Goal: Task Accomplishment & Management: Manage account settings

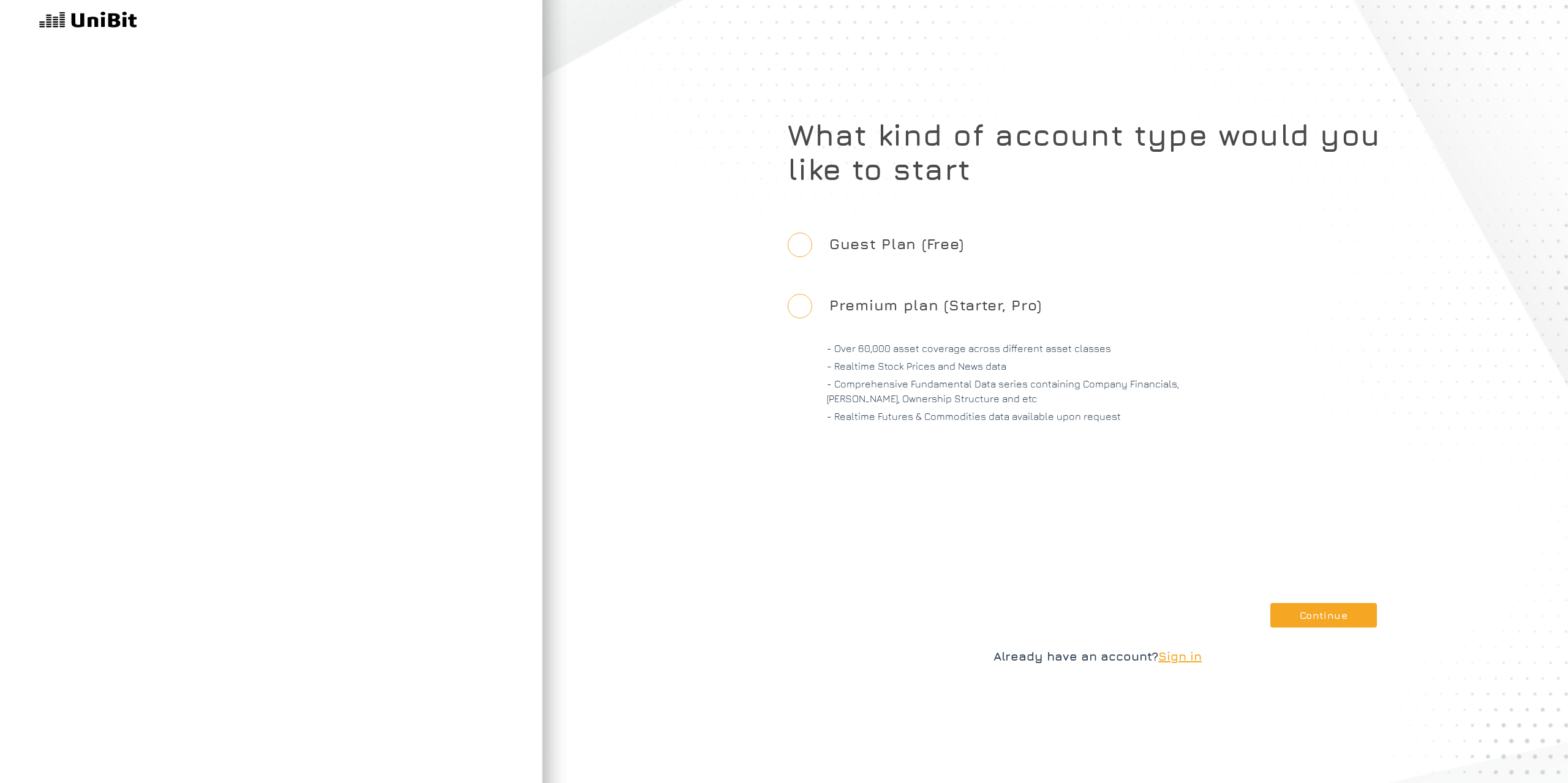
click at [801, 245] on input "Guest Plan (Free)" at bounding box center [800, 245] width 24 height 24
radio input "true"
click at [1291, 610] on button "Continue" at bounding box center [1324, 616] width 107 height 24
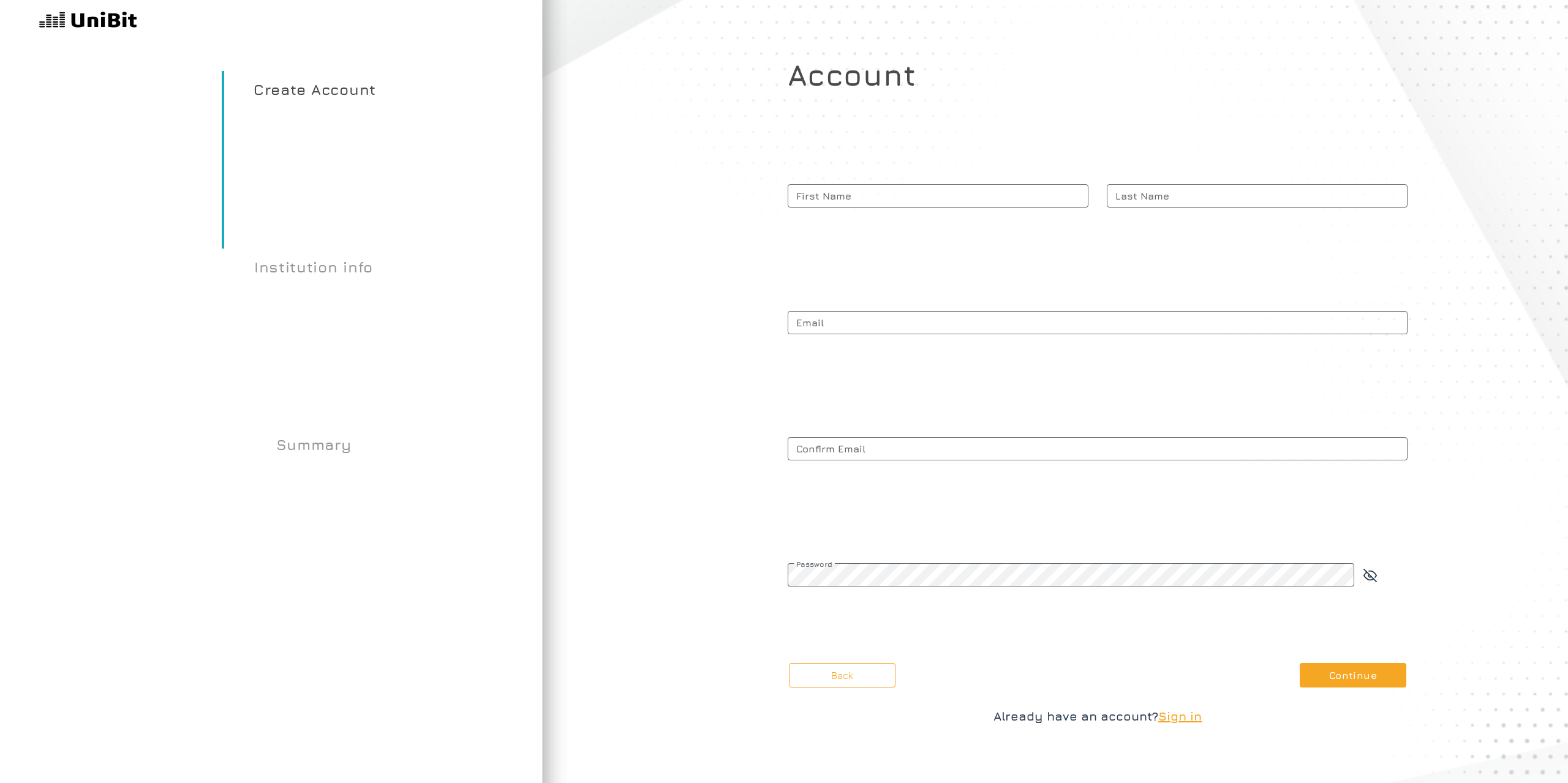
click at [1030, 193] on span "First Name" at bounding box center [938, 195] width 300 height 31
click at [1030, 193] on input "First Name" at bounding box center [938, 195] width 300 height 23
type input "Jono"
click at [1259, 190] on span "Last Name" at bounding box center [1257, 195] width 300 height 31
click at [1259, 190] on input "Last Name" at bounding box center [1257, 195] width 300 height 23
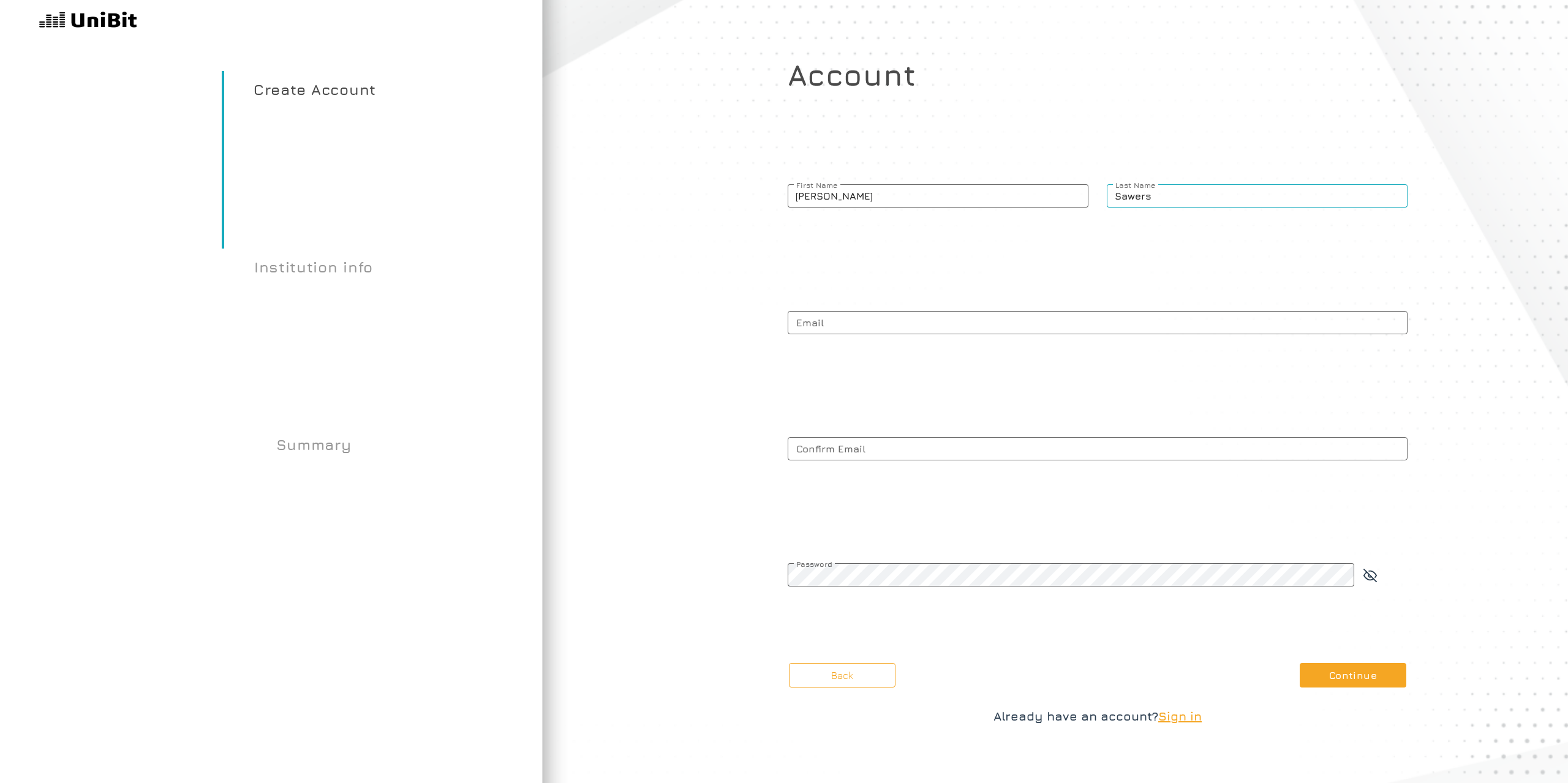
type input "Sawers"
click at [1171, 330] on span "Email" at bounding box center [1098, 323] width 620 height 31
click at [1171, 330] on input "Email" at bounding box center [1098, 322] width 620 height 23
click at [1168, 326] on input "Email" at bounding box center [1098, 322] width 620 height 23
type input "[EMAIL_ADDRESS][DOMAIN_NAME]"
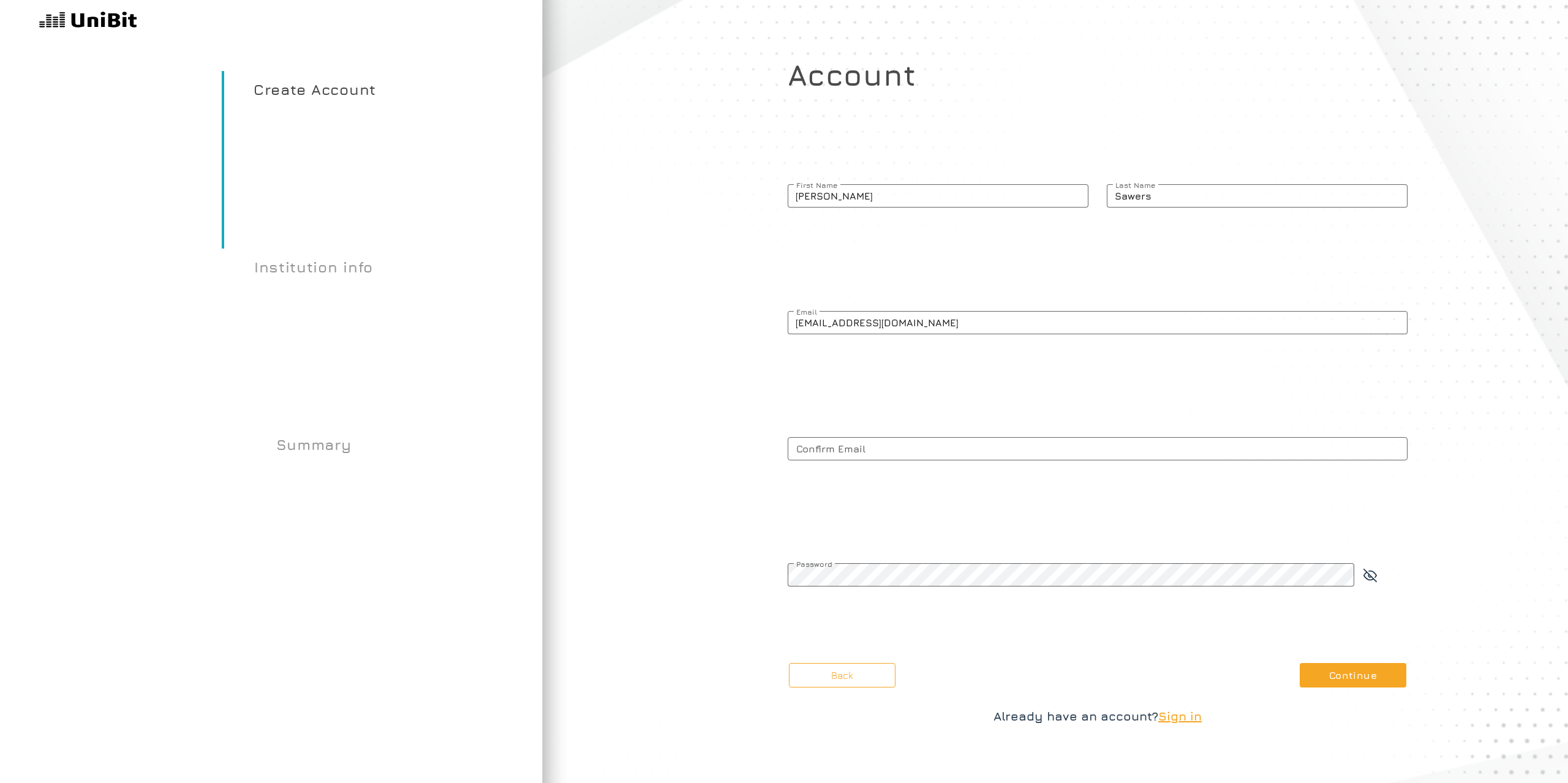
click at [1038, 455] on span "Confirm Email" at bounding box center [1098, 449] width 620 height 31
click at [1038, 455] on input "Confirm Email" at bounding box center [1098, 449] width 620 height 23
type input "[EMAIL_ADDRESS][DOMAIN_NAME]"
click at [1022, 569] on span "Password" at bounding box center [1070, 564] width 566 height 9
click at [1377, 672] on button "Continue" at bounding box center [1353, 676] width 107 height 24
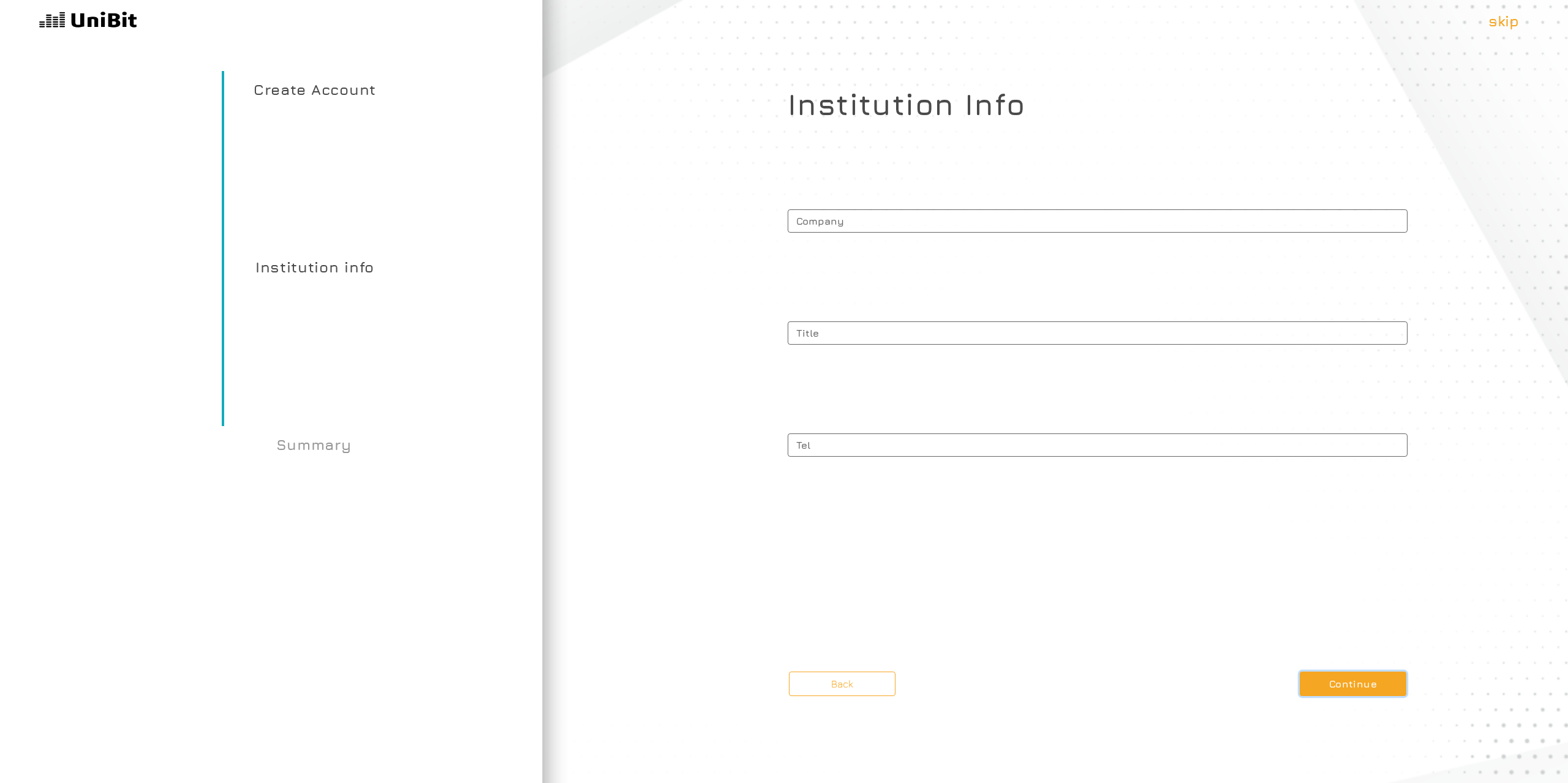
click at [1328, 680] on button "Continue" at bounding box center [1353, 684] width 107 height 24
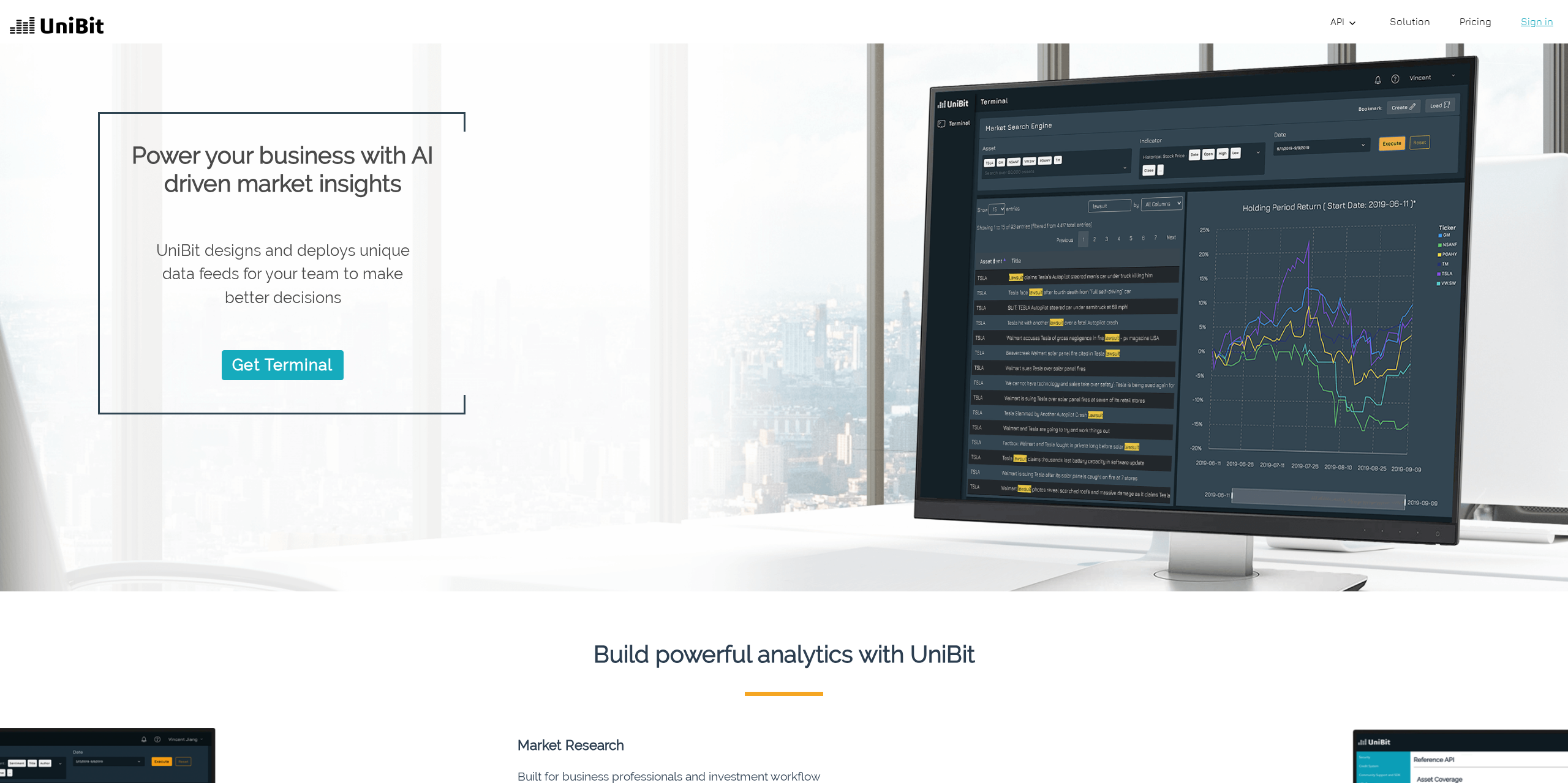
click at [1527, 23] on link "Sign in" at bounding box center [1537, 22] width 42 height 24
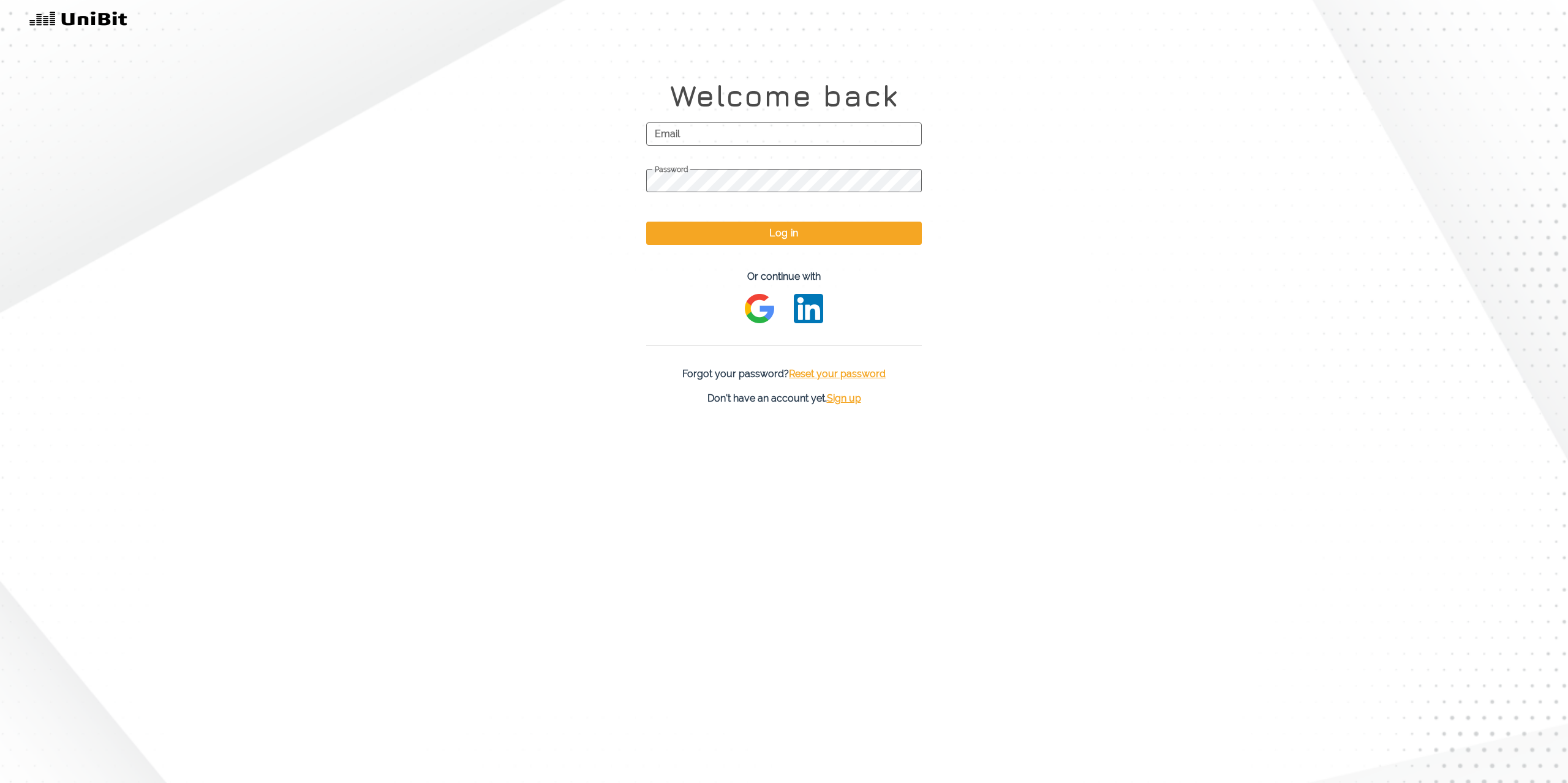
click at [716, 139] on span "Email" at bounding box center [784, 134] width 276 height 31
click at [716, 139] on input "Email" at bounding box center [784, 133] width 276 height 23
type input "[EMAIL_ADDRESS][DOMAIN_NAME]"
click at [734, 174] on span "Password" at bounding box center [784, 170] width 276 height 9
click at [838, 242] on button "Log in" at bounding box center [784, 233] width 276 height 23
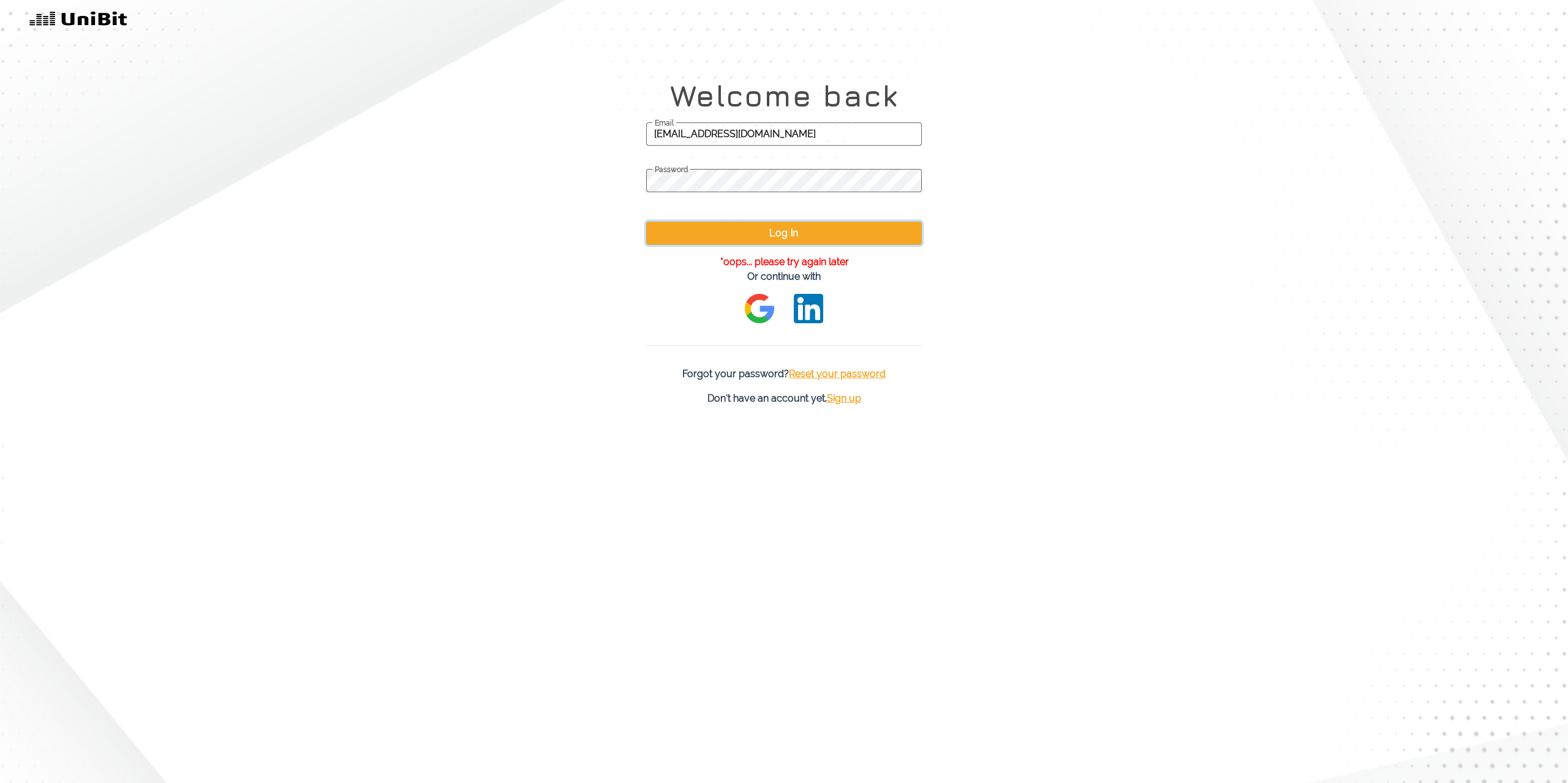
click at [799, 233] on button "Log in" at bounding box center [784, 233] width 276 height 23
click at [967, 300] on div "Welcome back [EMAIL_ADDRESS][DOMAIN_NAME] Email Password Log in *oops... please…" at bounding box center [784, 242] width 680 height 328
click at [693, 139] on span "Email" at bounding box center [784, 134] width 276 height 31
click at [693, 139] on input "Email" at bounding box center [784, 133] width 276 height 23
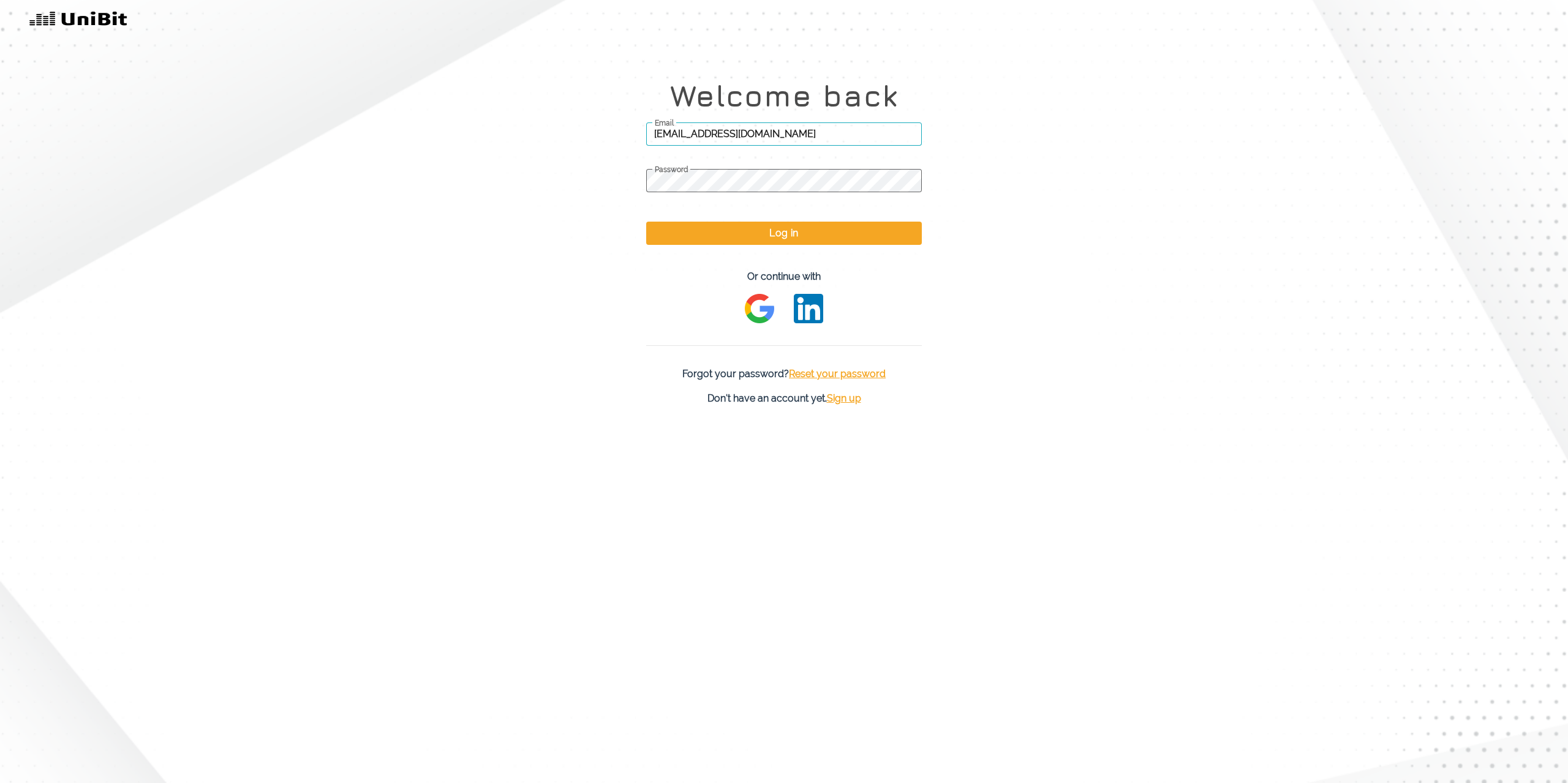
type input "[EMAIL_ADDRESS][DOMAIN_NAME]"
click at [719, 175] on span "Password" at bounding box center [784, 170] width 276 height 9
click at [822, 236] on button "Log in" at bounding box center [784, 233] width 276 height 23
click at [851, 372] on span "Reset your password" at bounding box center [837, 374] width 97 height 11
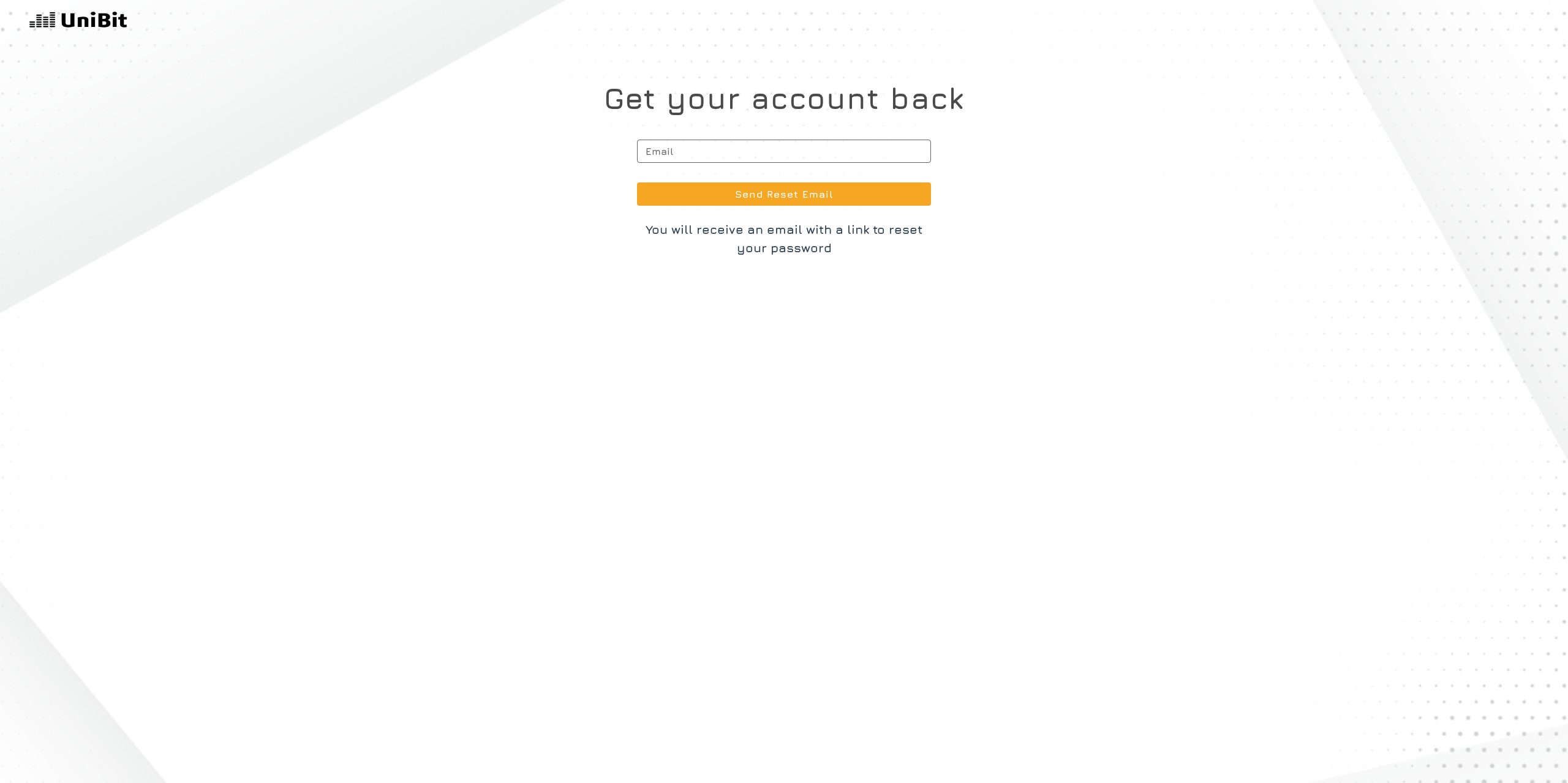
click at [691, 151] on span "Email" at bounding box center [784, 151] width 294 height 31
click at [691, 151] on input "Email" at bounding box center [784, 151] width 294 height 23
type input "[EMAIL_ADDRESS][DOMAIN_NAME]"
click at [801, 189] on button "Send Reset Email" at bounding box center [784, 193] width 294 height 23
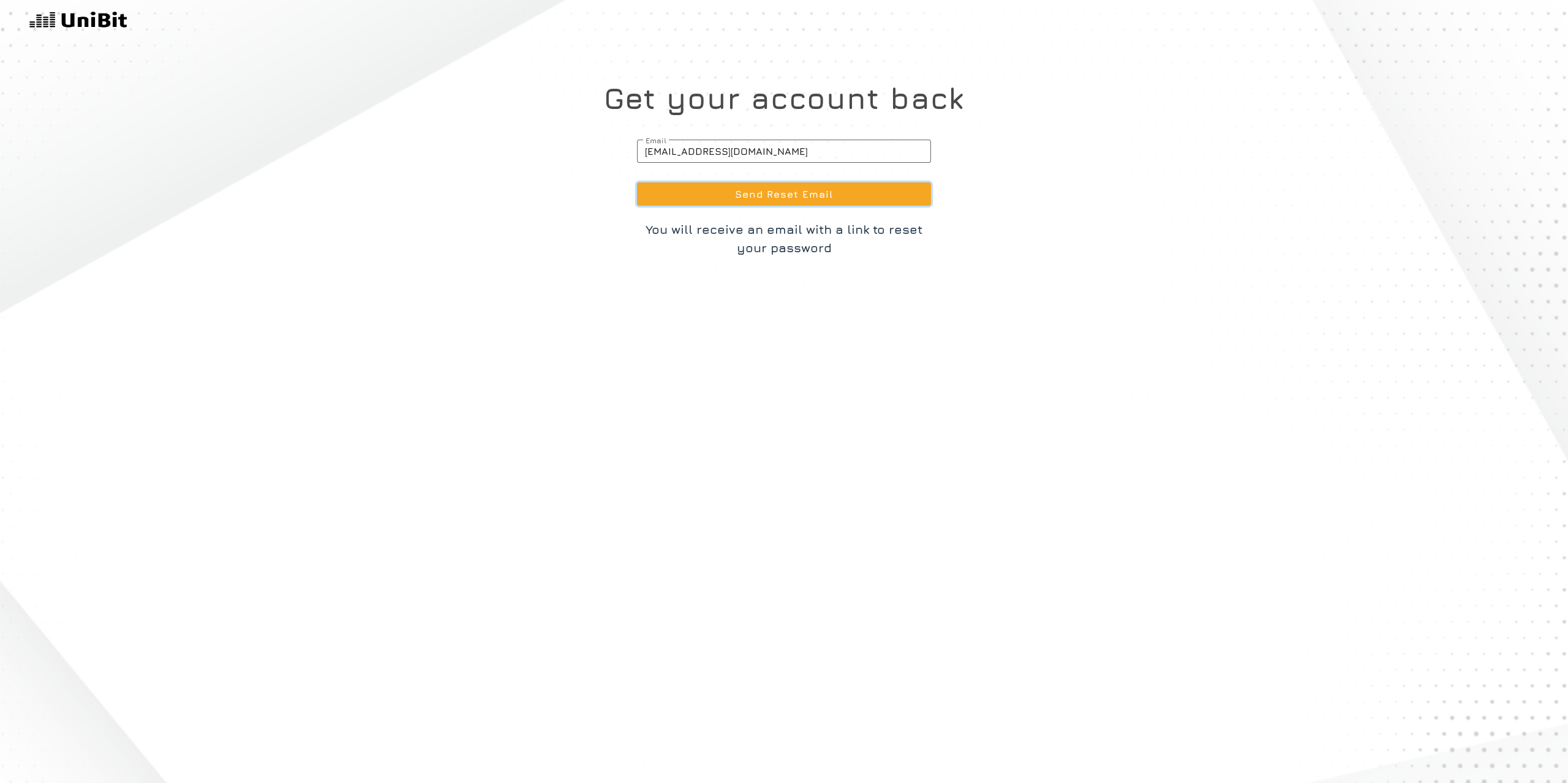
click at [768, 192] on button "Send Reset Email" at bounding box center [784, 193] width 294 height 23
click at [704, 192] on button "Send Reset Email" at bounding box center [784, 193] width 294 height 23
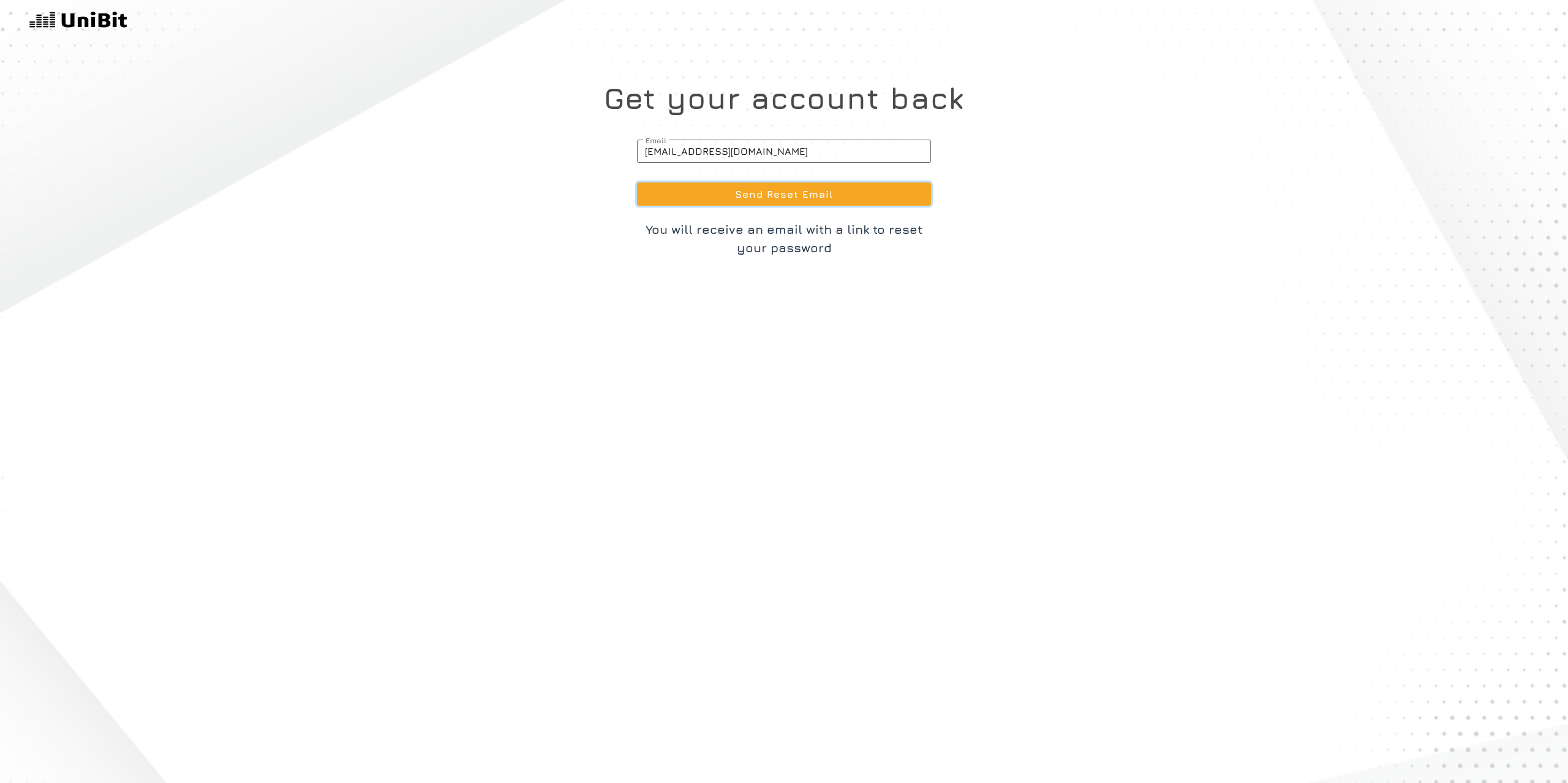
click at [704, 192] on button "Send Reset Email" at bounding box center [784, 193] width 294 height 23
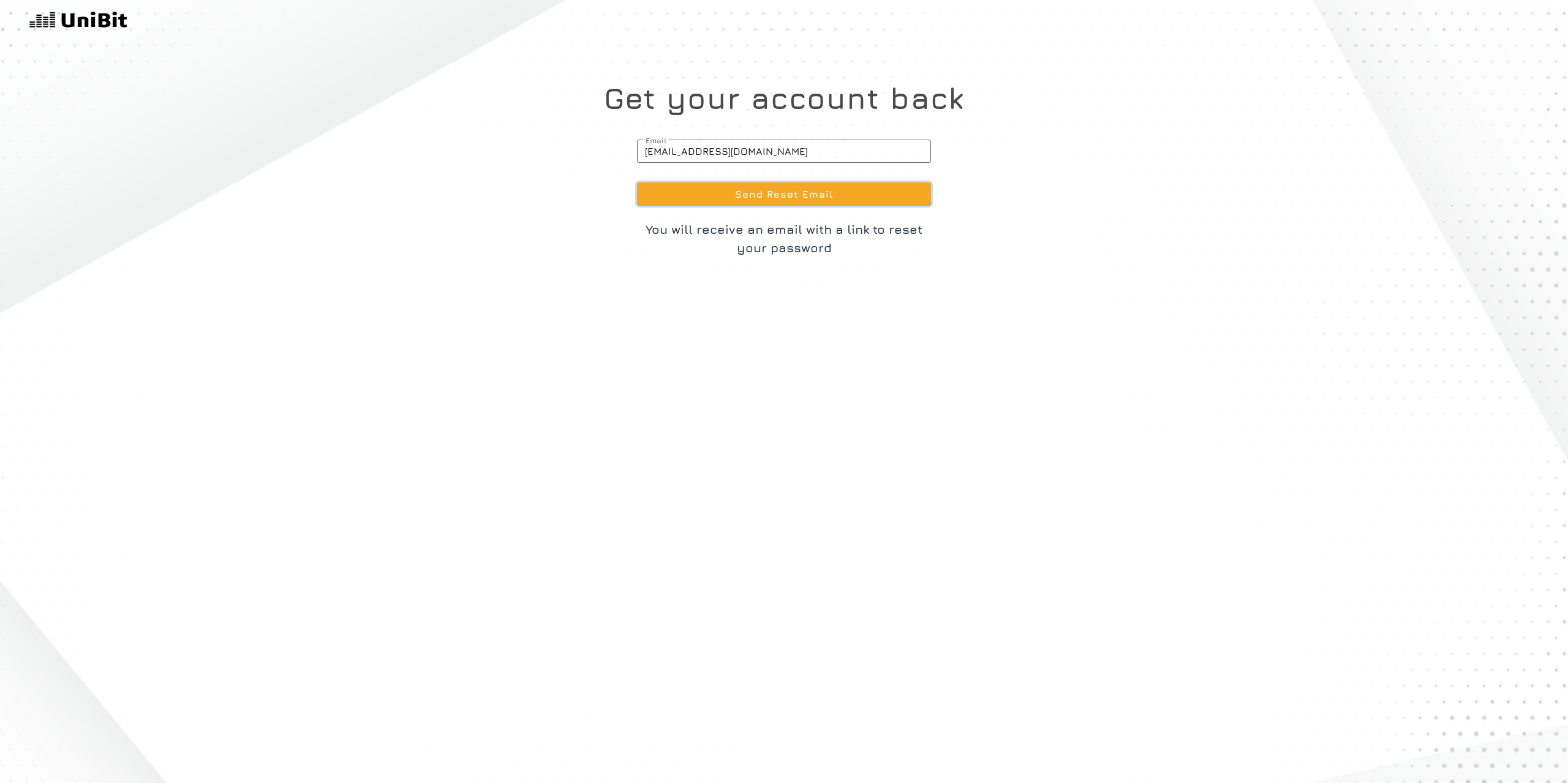
click at [704, 192] on button "Send Reset Email" at bounding box center [784, 193] width 294 height 23
click at [87, 18] on img at bounding box center [78, 20] width 98 height 22
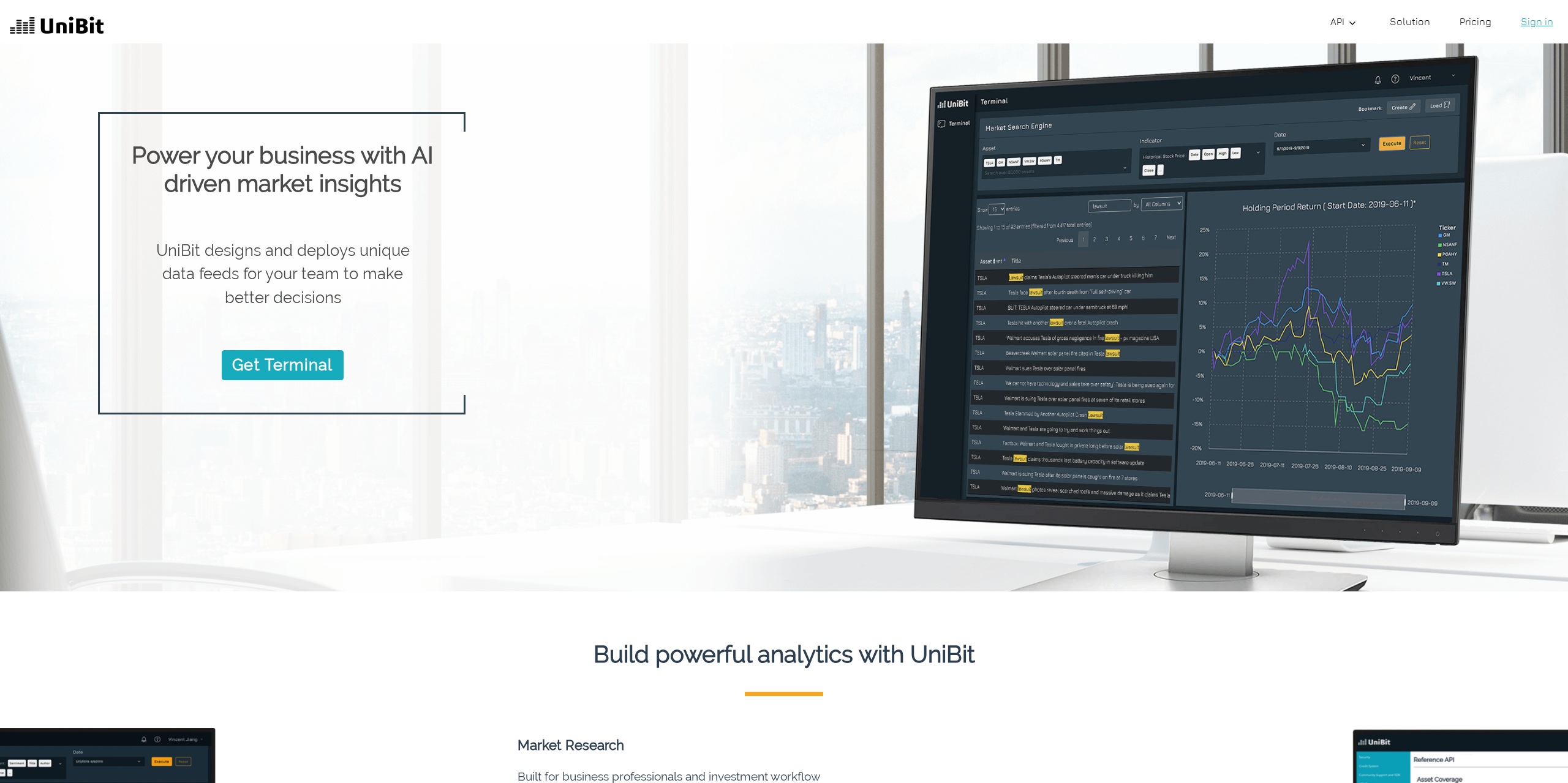
click at [1543, 19] on link "Sign in" at bounding box center [1537, 22] width 42 height 24
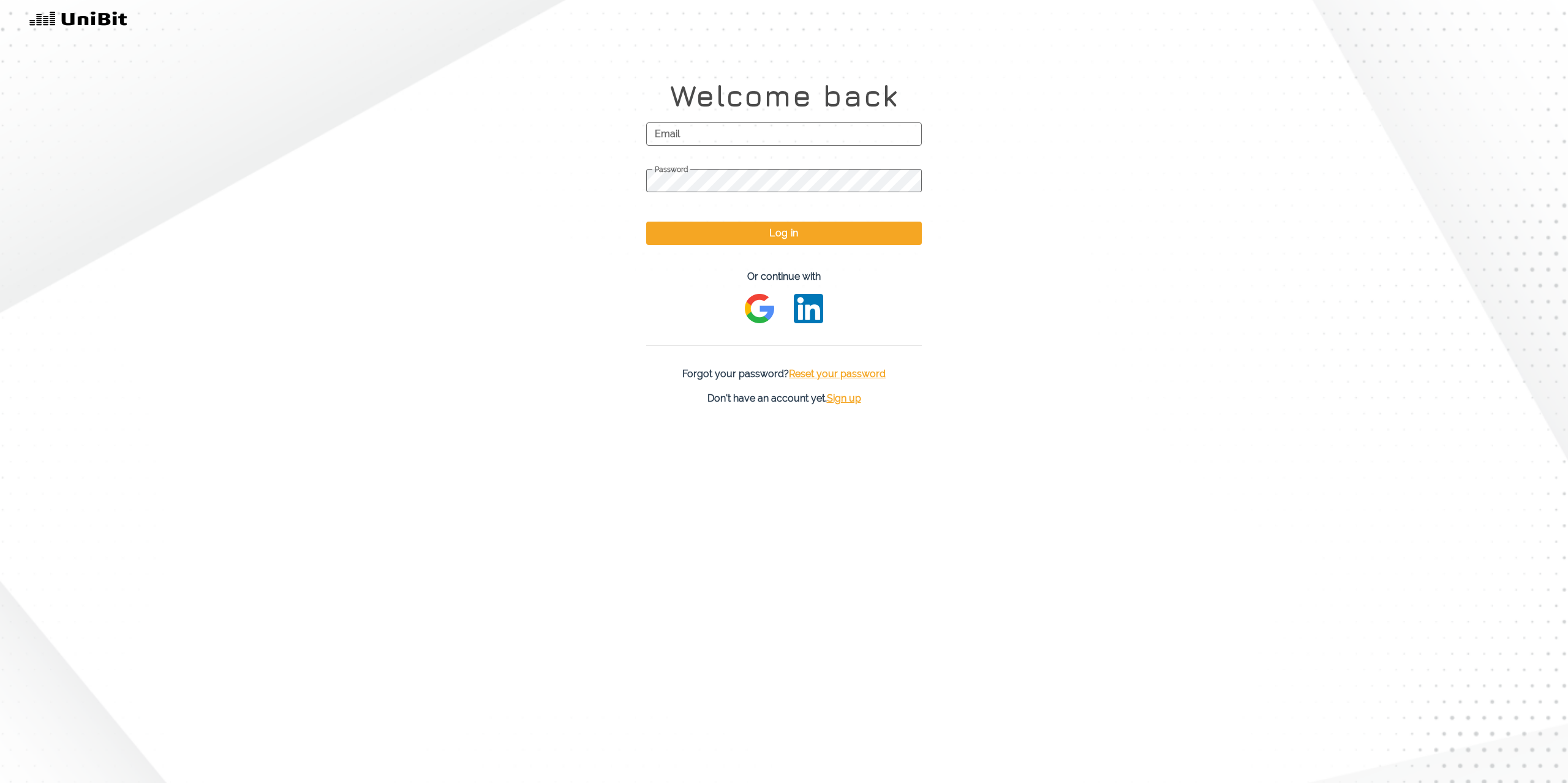
click at [794, 144] on span "Email" at bounding box center [784, 134] width 276 height 31
click at [794, 144] on input "Email" at bounding box center [784, 133] width 276 height 23
click at [817, 175] on span "Password" at bounding box center [784, 170] width 276 height 9
click at [722, 131] on input "sawersj@amaon.com" at bounding box center [784, 133] width 276 height 23
type input "[EMAIL_ADDRESS][DOMAIN_NAME]"
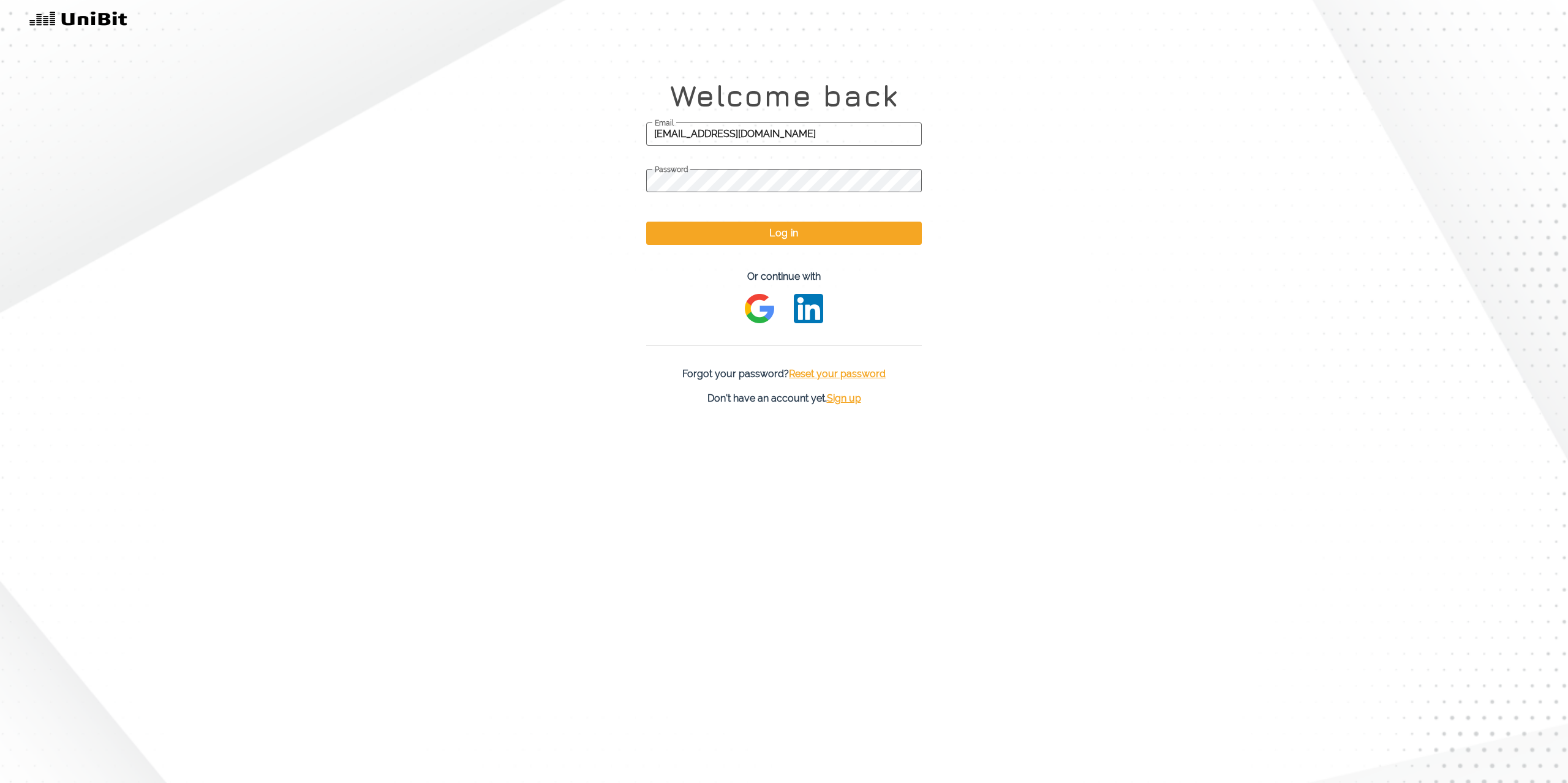
click at [734, 175] on span "Password" at bounding box center [784, 170] width 276 height 9
click at [821, 237] on button "Log in" at bounding box center [784, 233] width 276 height 23
click at [808, 226] on button "Log in" at bounding box center [784, 233] width 276 height 23
click at [862, 371] on span "Reset your password" at bounding box center [837, 374] width 97 height 11
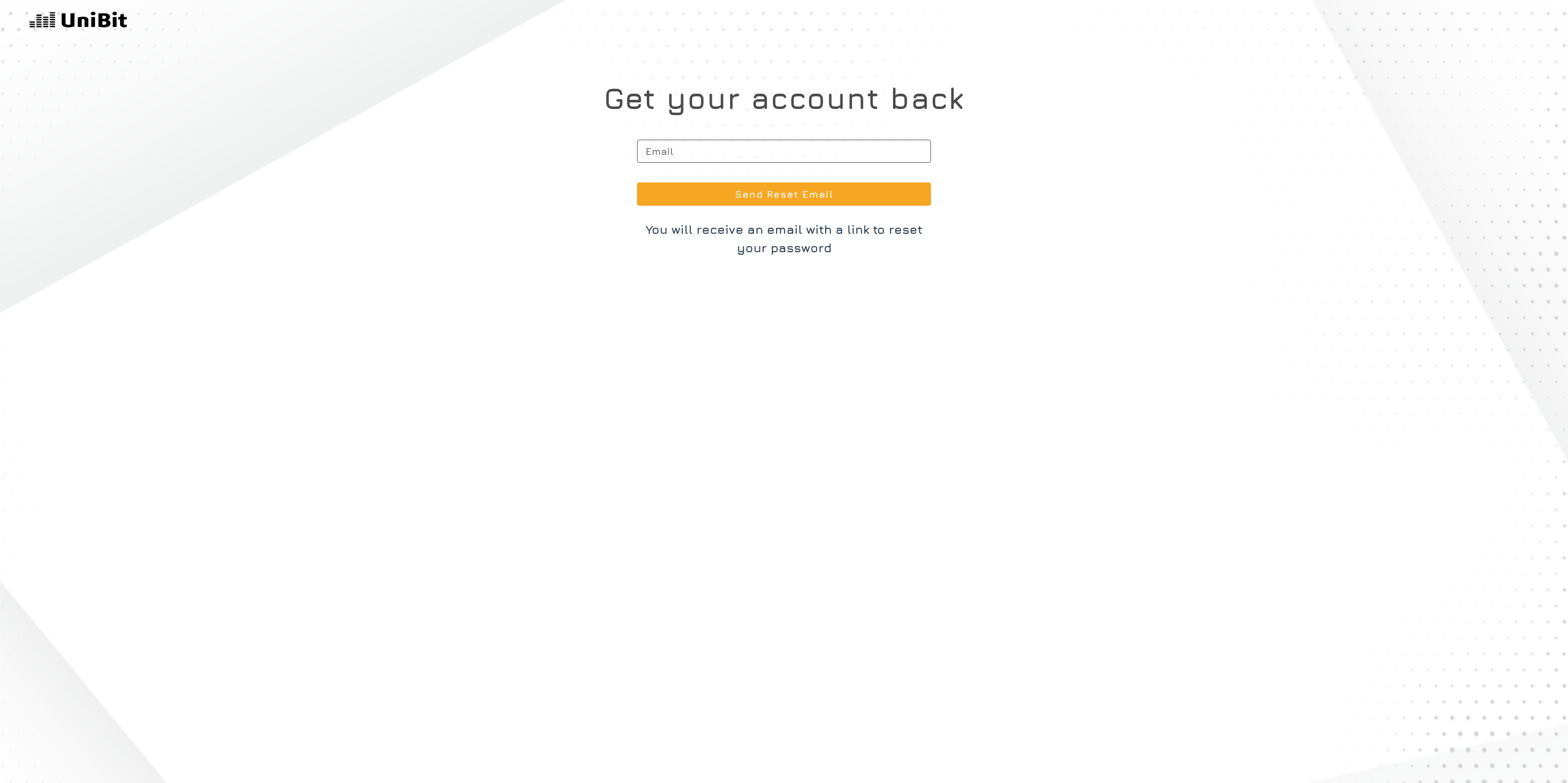
click at [792, 155] on span "Email" at bounding box center [784, 151] width 294 height 31
click at [792, 155] on input "Email" at bounding box center [784, 151] width 294 height 23
type input "[EMAIL_ADDRESS][DOMAIN_NAME]"
click at [772, 196] on button "Send Reset Email" at bounding box center [784, 193] width 294 height 23
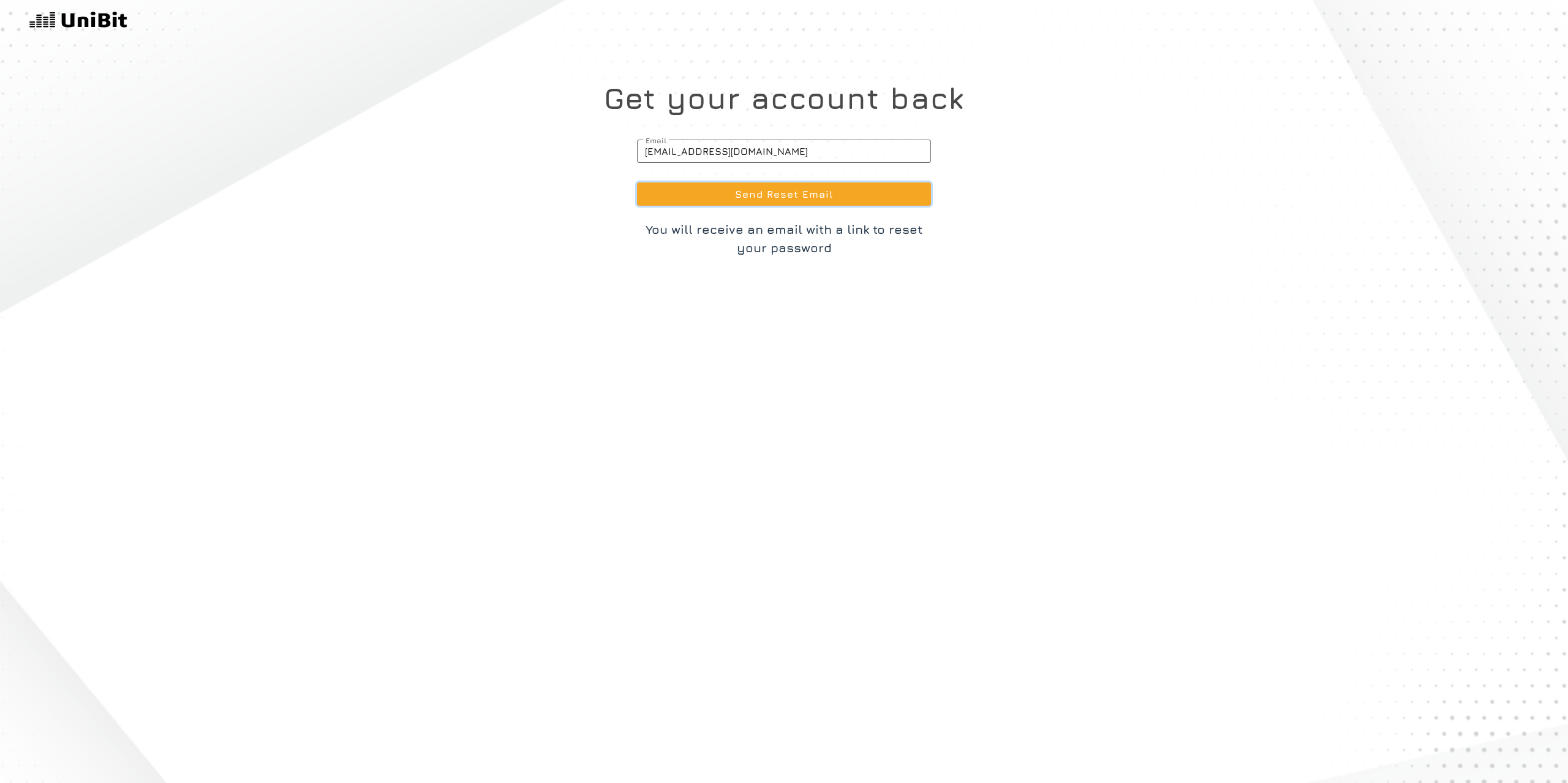
click at [772, 196] on button "Send Reset Email" at bounding box center [784, 193] width 294 height 23
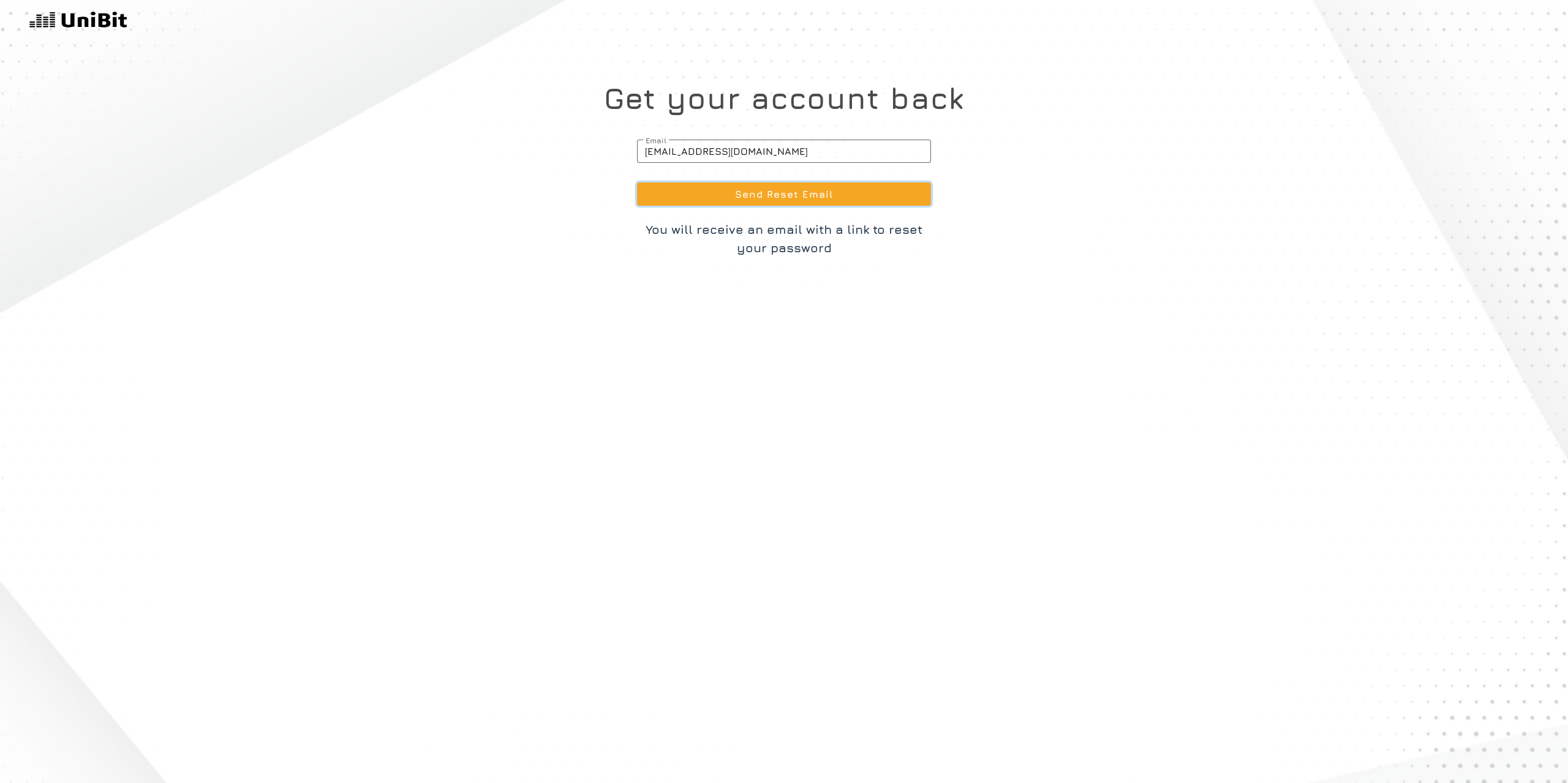
click at [772, 196] on button "Send Reset Email" at bounding box center [784, 193] width 294 height 23
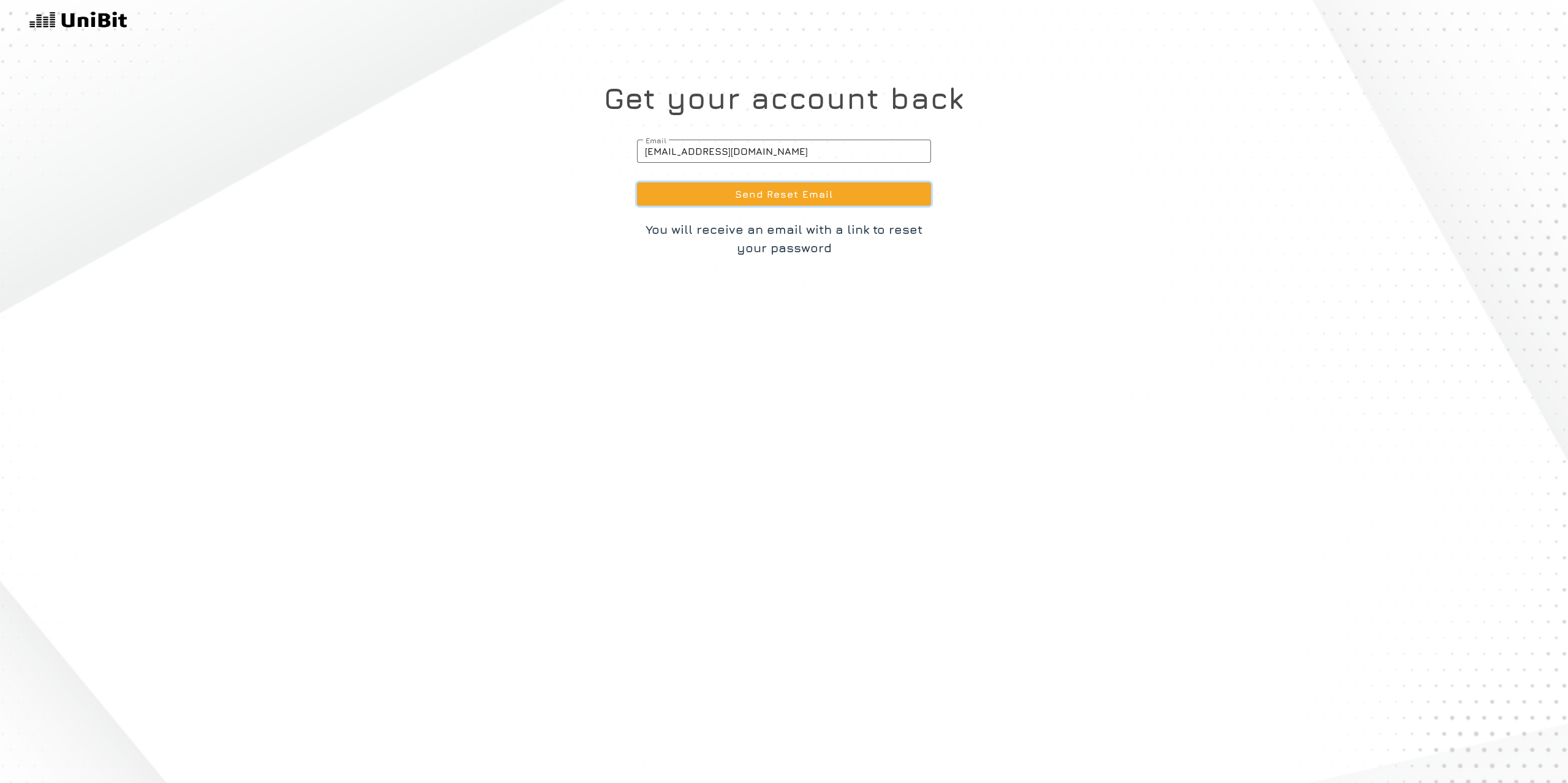
click at [772, 196] on button "Send Reset Email" at bounding box center [784, 193] width 294 height 23
